Goal: Task Accomplishment & Management: Manage account settings

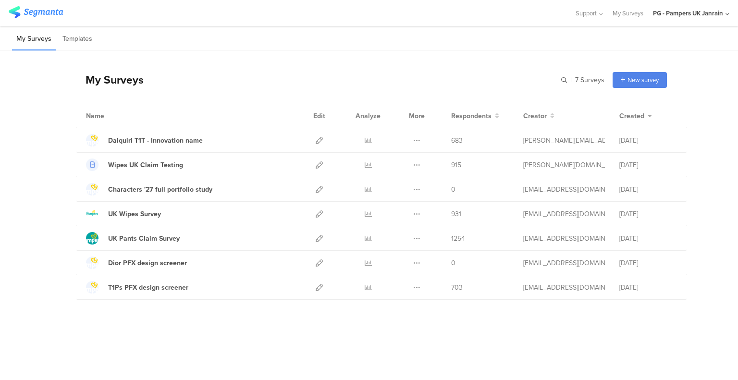
click at [36, 250] on div "My Surveys | 7 Surveys New survey Start from scratch Choose from templates Name…" at bounding box center [369, 182] width 738 height 263
drag, startPoint x: 136, startPoint y: 351, endPoint x: 144, endPoint y: 347, distance: 8.4
click at [144, 347] on sg-survey-table "My Surveys | 7 Surveys Daiquiri T1T - Innovation name 683 Respondents Wipes UK …" at bounding box center [369, 215] width 738 height 329
click at [110, 341] on sg-survey-table "My Surveys | 7 Surveys Daiquiri T1T - Innovation name 683 Respondents Wipes UK …" at bounding box center [369, 215] width 738 height 329
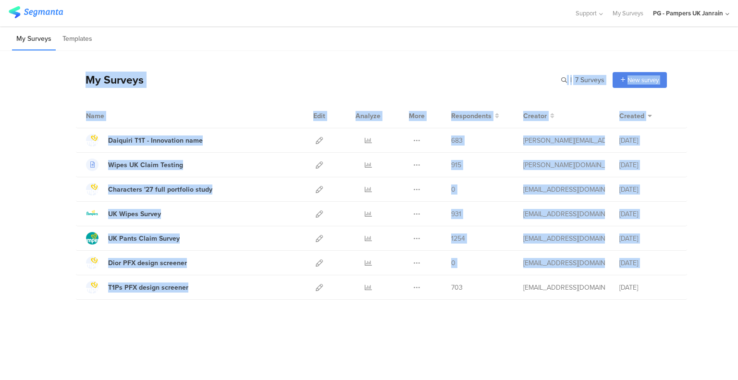
drag, startPoint x: 85, startPoint y: 73, endPoint x: 366, endPoint y: 315, distance: 370.8
click at [369, 307] on div "My Surveys | 7 Surveys New survey Start from scratch Choose from templates Name…" at bounding box center [371, 182] width 591 height 263
click at [365, 316] on div "My Surveys | 7 Surveys New survey Start from scratch Choose from templates Name…" at bounding box center [369, 191] width 738 height 281
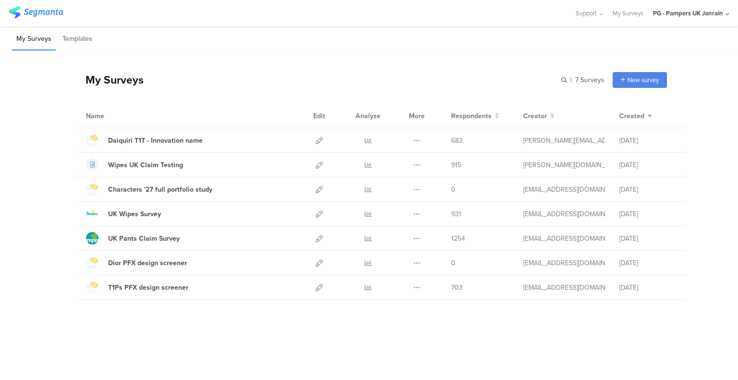
click at [409, 312] on div "My Surveys | 7 Surveys New survey Start from scratch Choose from templates Name…" at bounding box center [371, 182] width 591 height 263
